Goal: Task Accomplishment & Management: Use online tool/utility

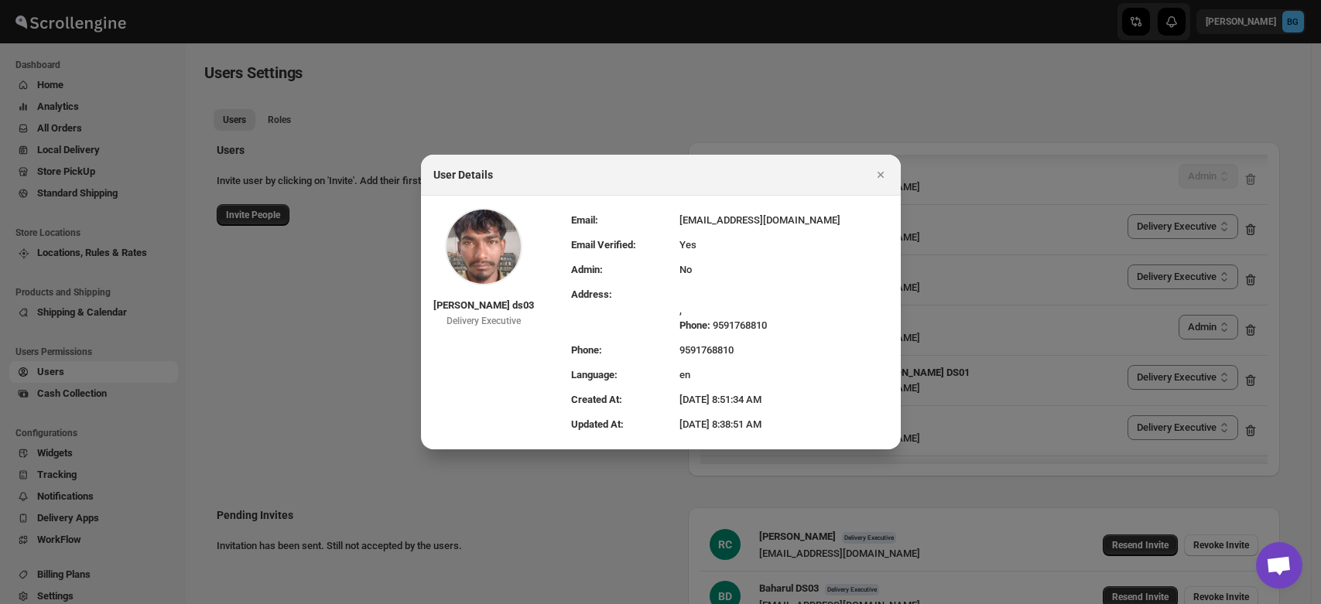
select select "637b767fbaab0276b10c91d5"
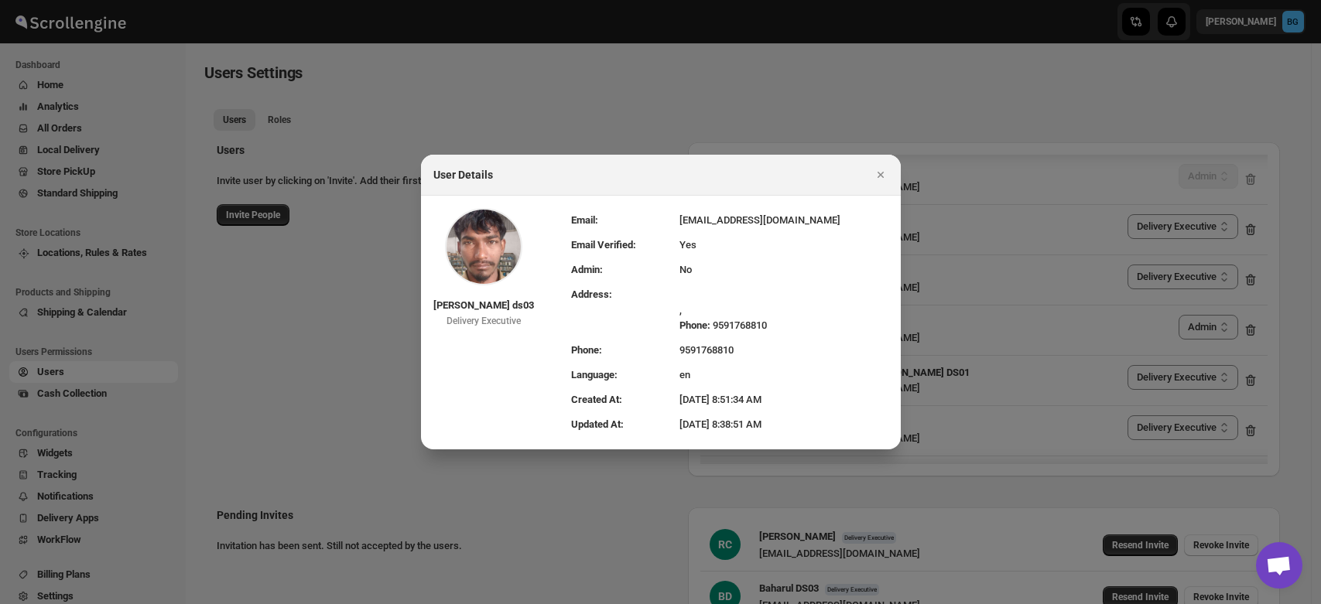
select select "637b767fbaab0276b10c91d5"
select select "637b767fbaab0276b10c91d7"
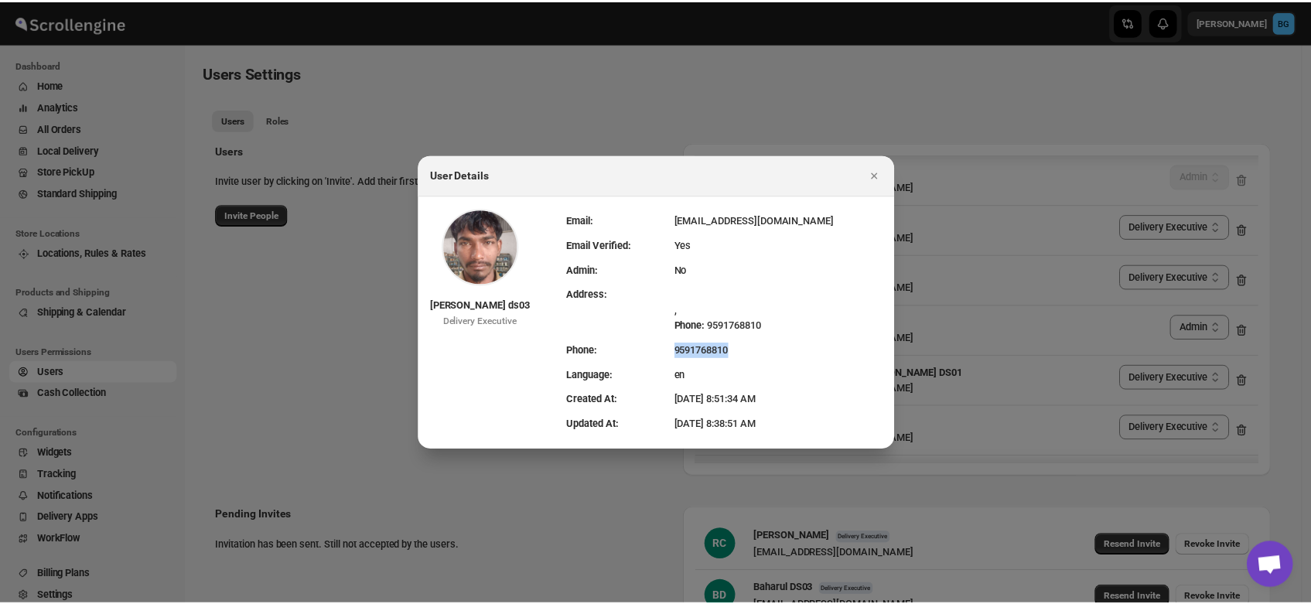
scroll to position [1789, 0]
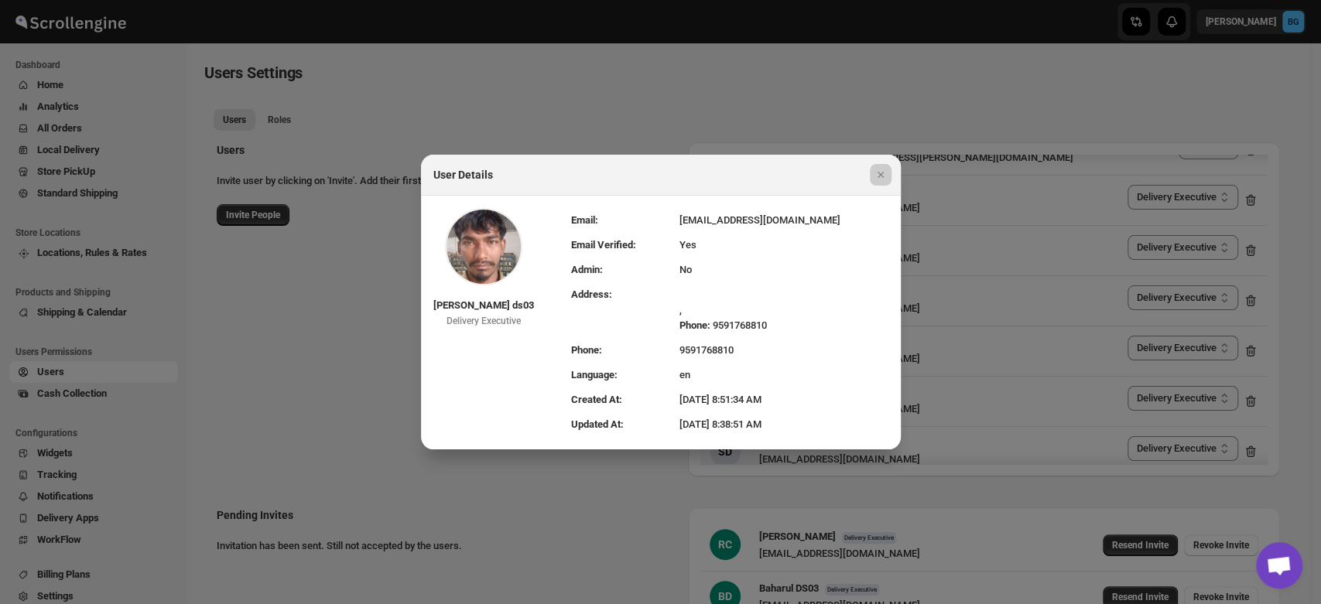
click at [487, 21] on div at bounding box center [660, 302] width 1321 height 604
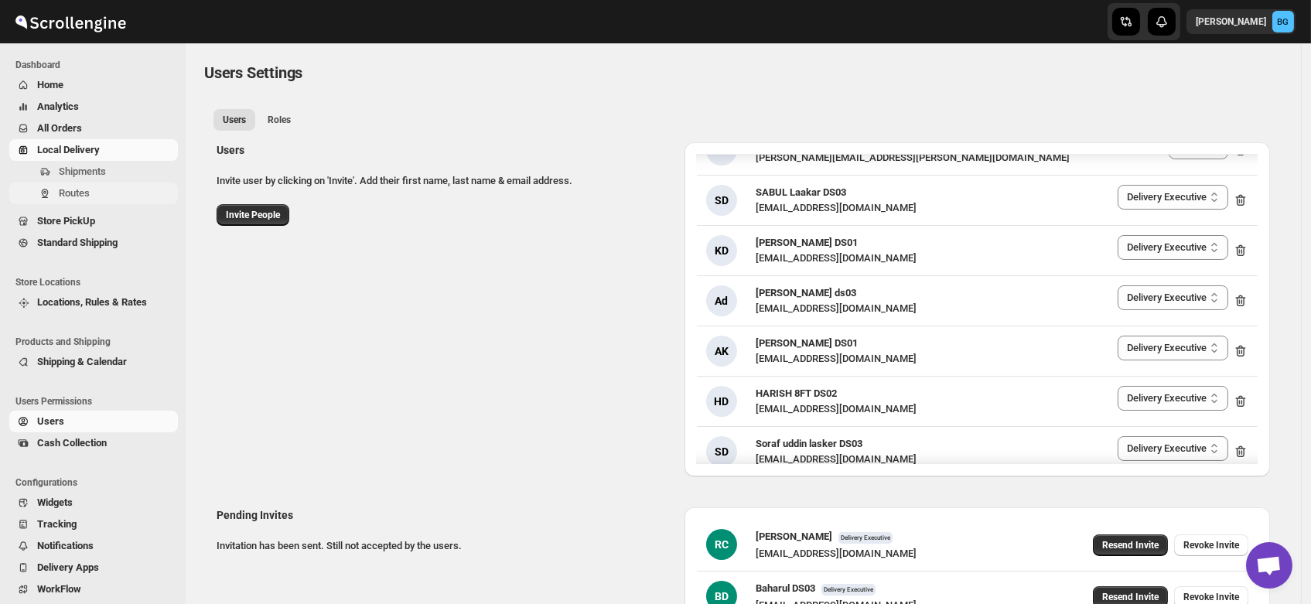
click at [53, 194] on button "Routes" at bounding box center [93, 194] width 169 height 22
